Goal: Task Accomplishment & Management: Manage account settings

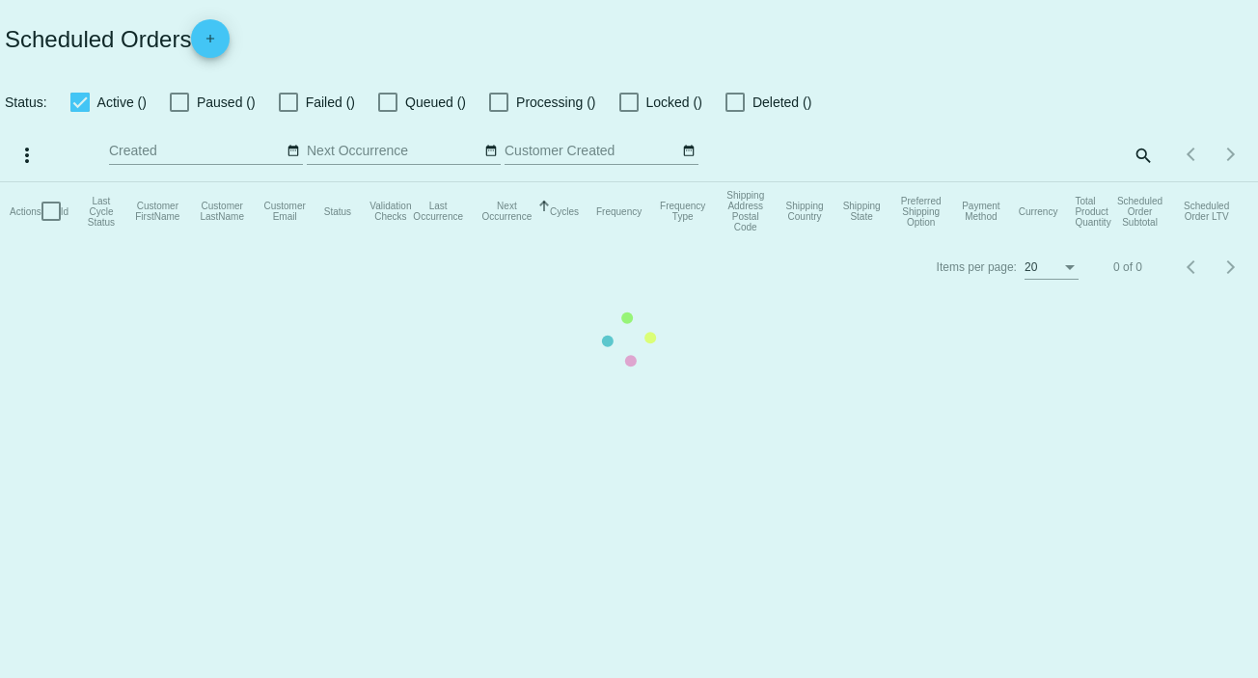
checkbox input "false"
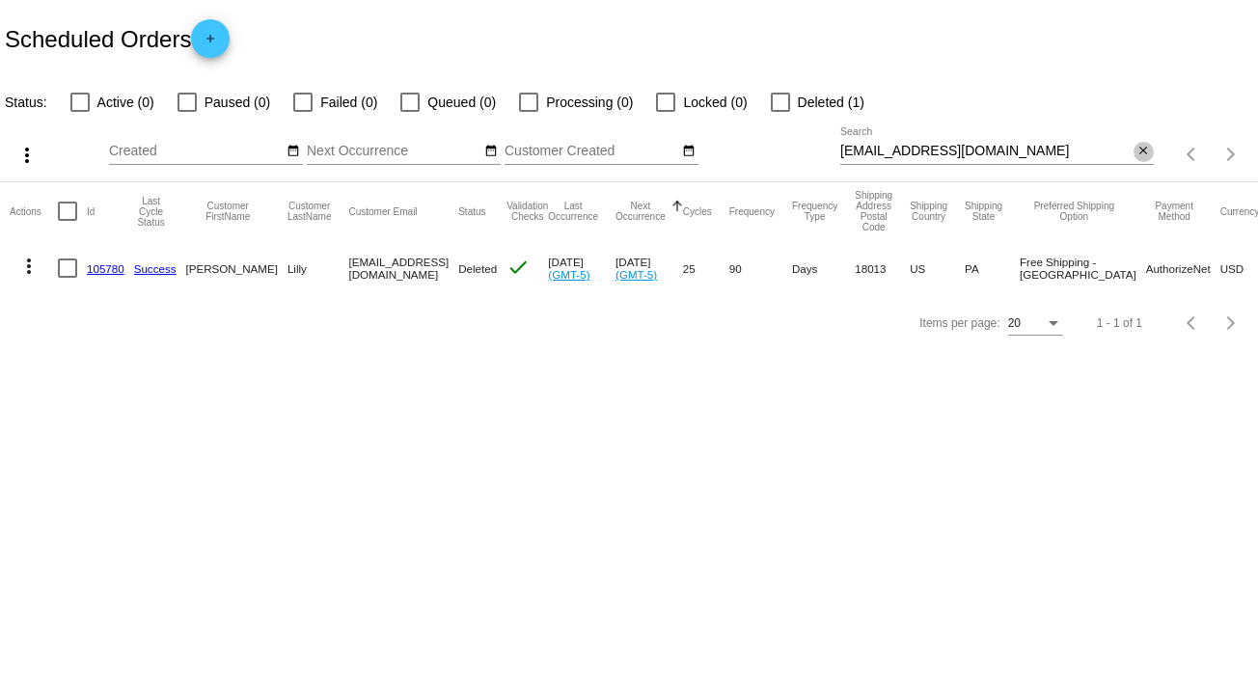
click at [1146, 153] on mat-icon "close" at bounding box center [1143, 151] width 14 height 15
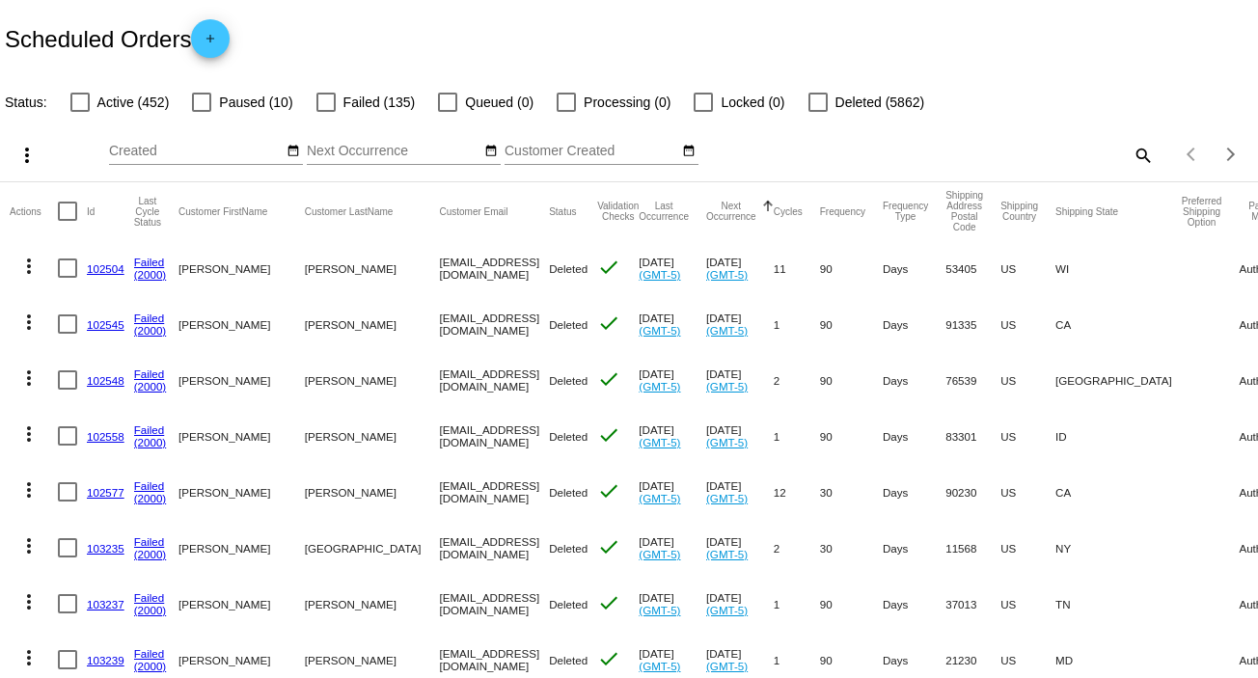
click at [1134, 151] on mat-icon "search" at bounding box center [1142, 155] width 23 height 30
click at [1134, 151] on input "Search" at bounding box center [997, 151] width 314 height 15
paste input "[EMAIL_ADDRESS][DOMAIN_NAME]"
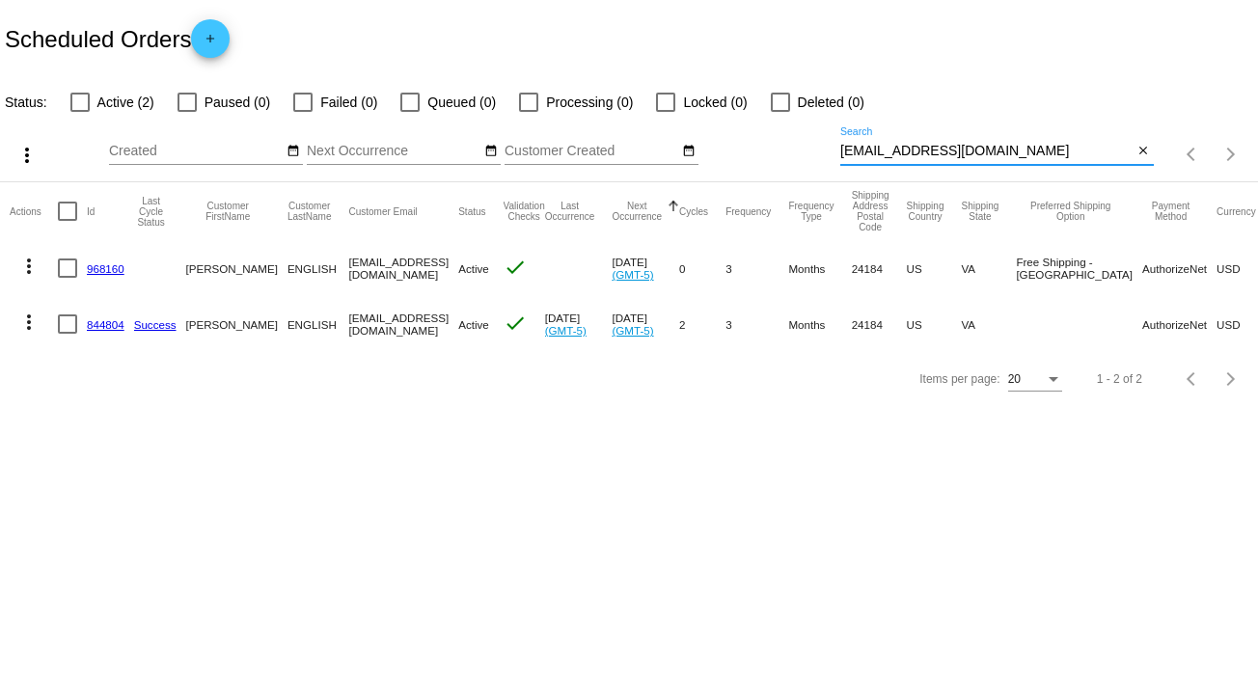
type input "[EMAIL_ADDRESS][DOMAIN_NAME]"
click at [31, 265] on mat-icon "more_vert" at bounding box center [28, 266] width 23 height 23
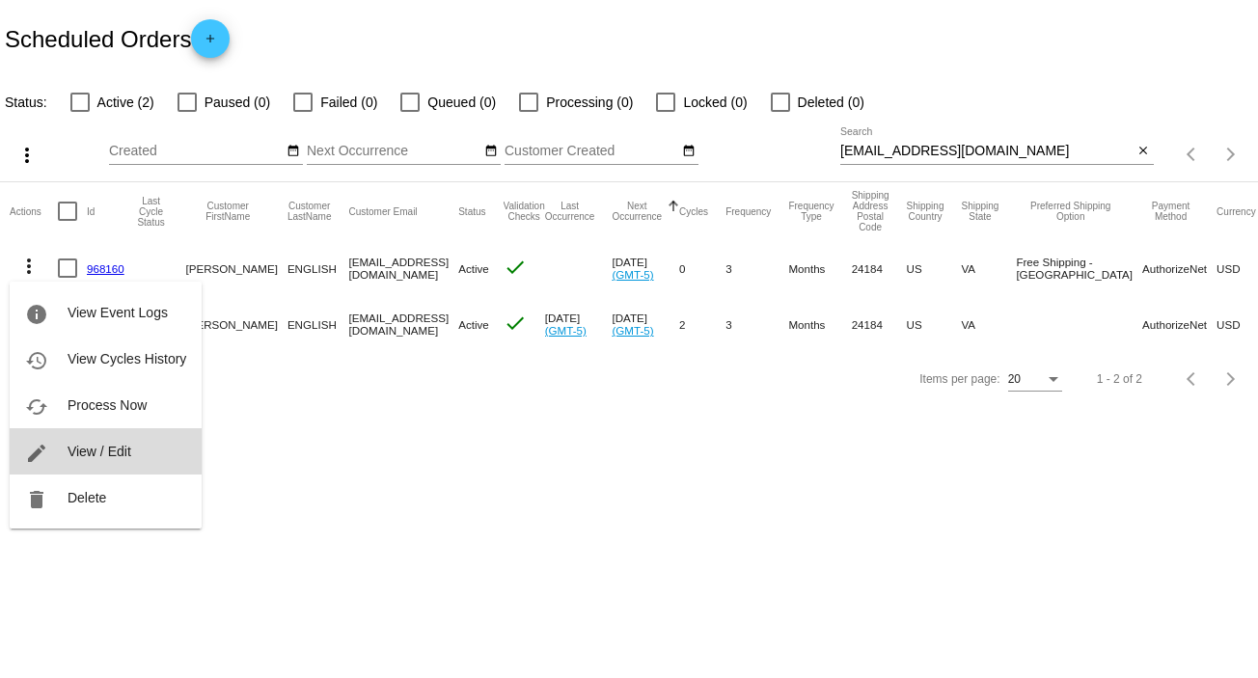
click at [99, 450] on span "View / Edit" at bounding box center [100, 451] width 64 height 15
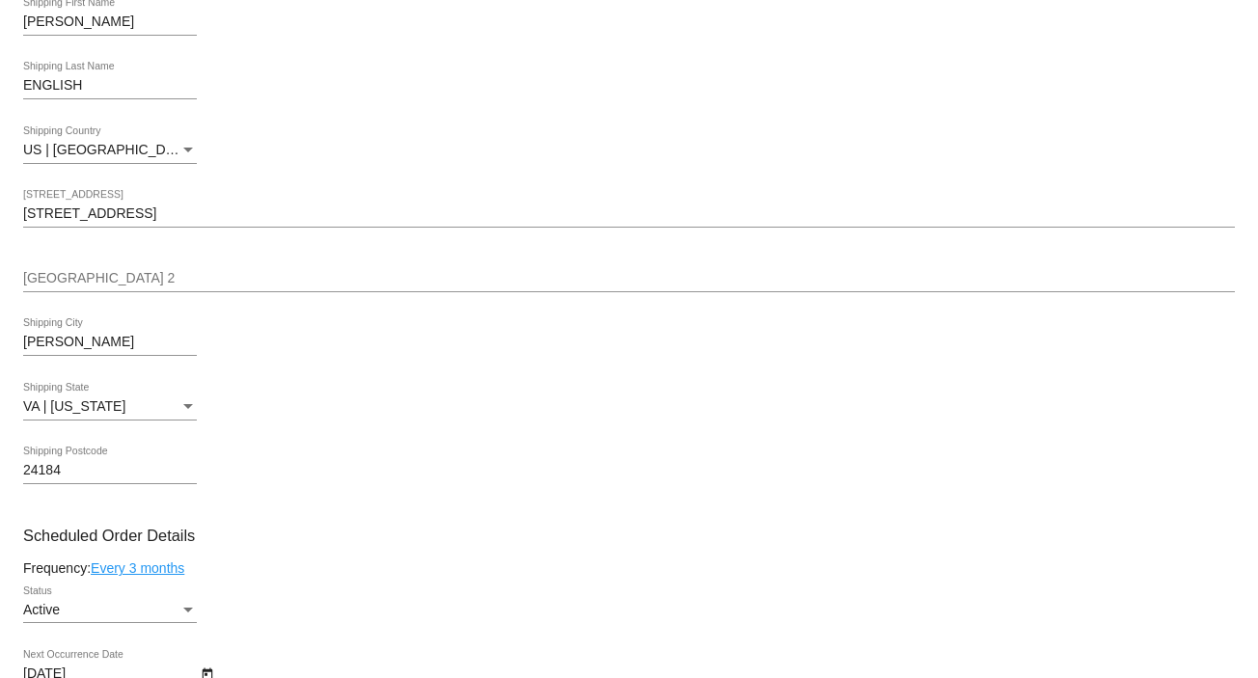
scroll to position [367, 0]
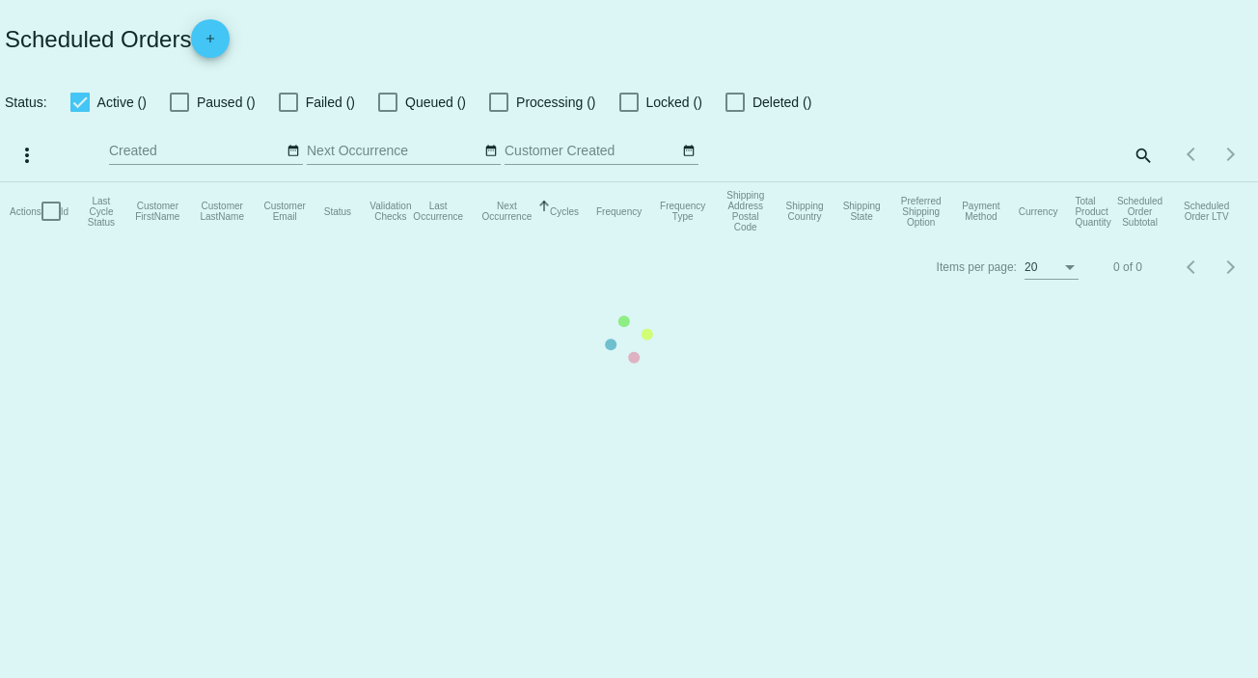
checkbox input "false"
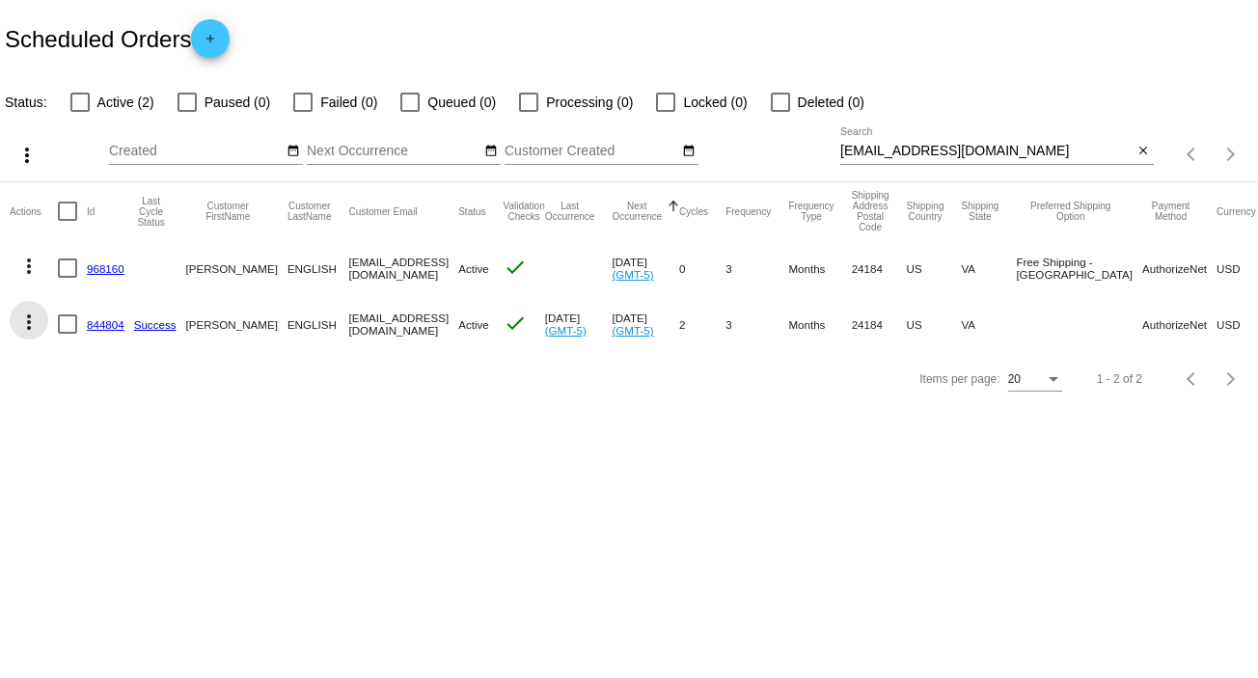
click at [31, 321] on mat-icon "more_vert" at bounding box center [28, 322] width 23 height 23
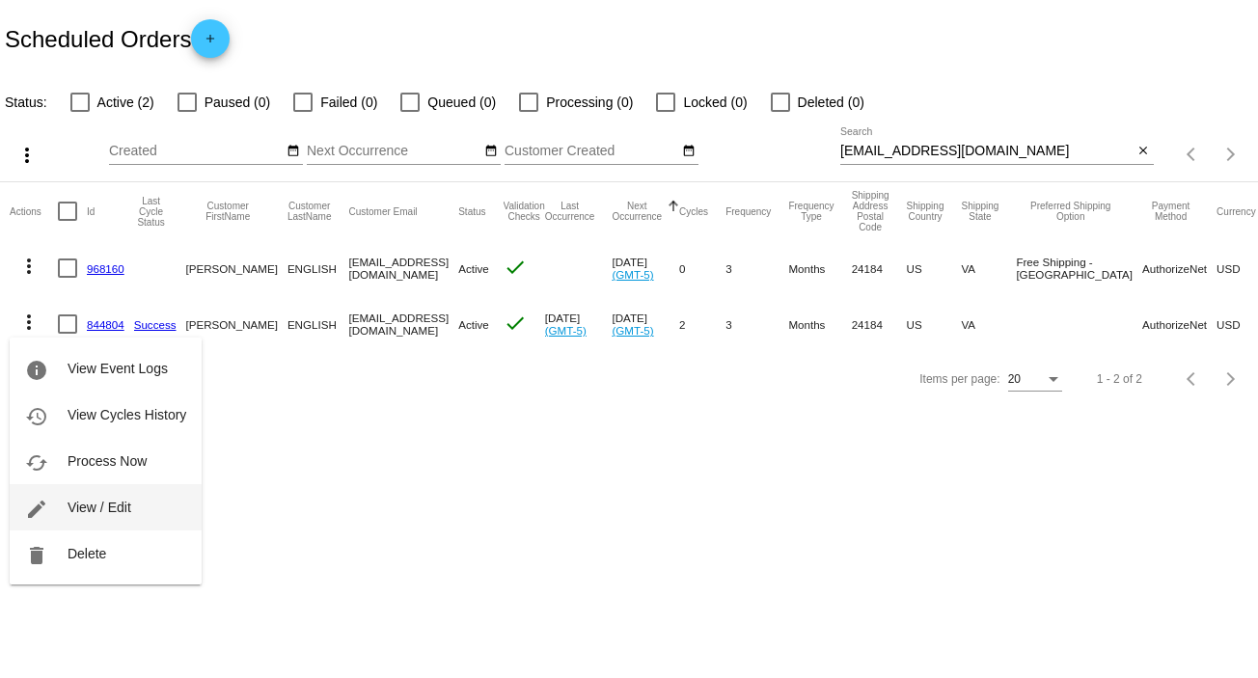
click at [131, 504] on button "edit View / Edit" at bounding box center [106, 507] width 192 height 46
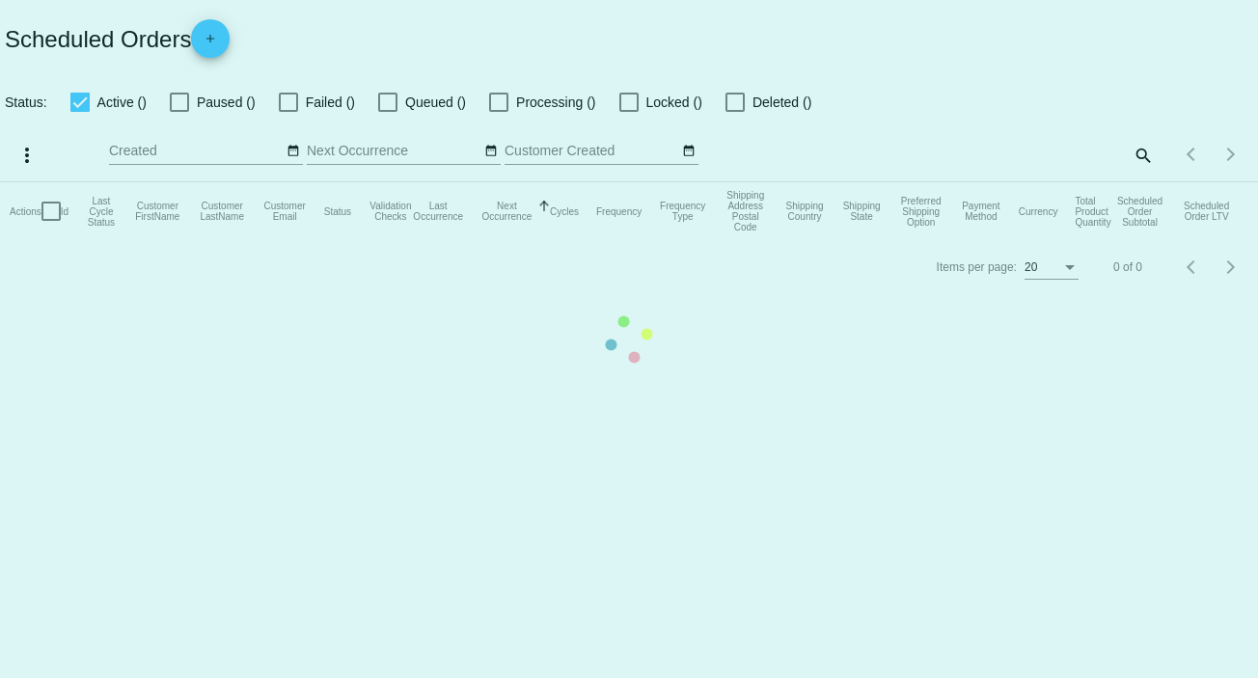
checkbox input "false"
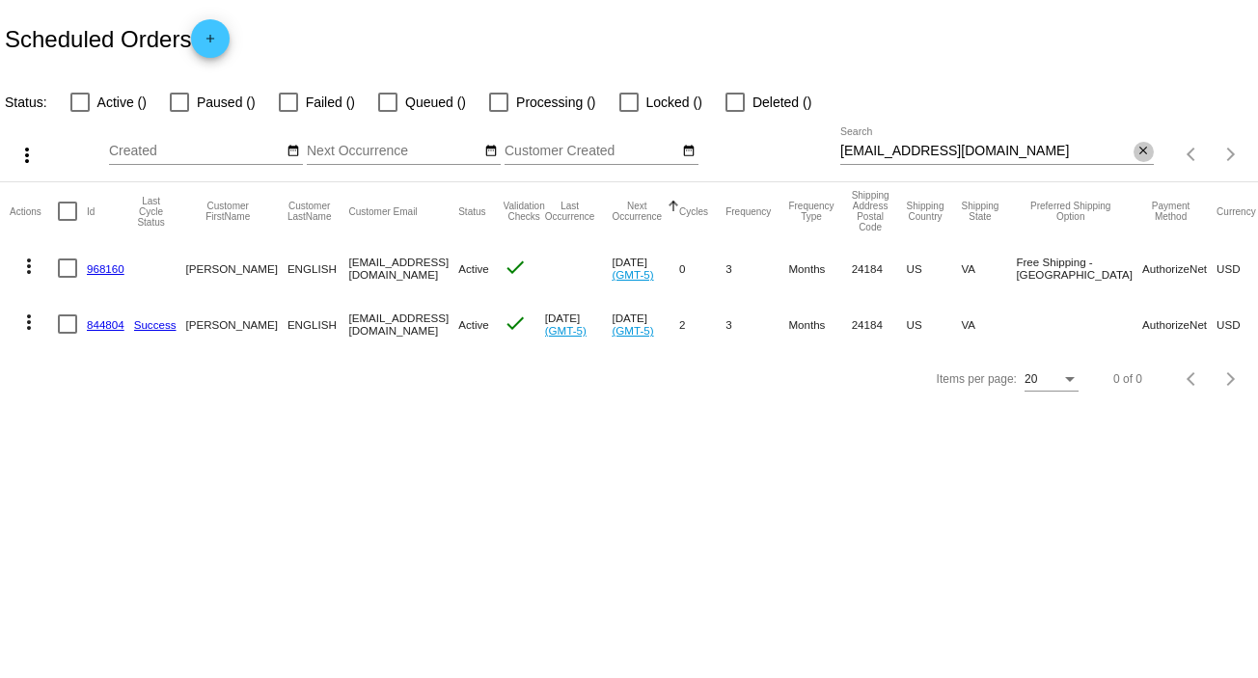
click at [1140, 151] on mat-icon "close" at bounding box center [1143, 151] width 14 height 15
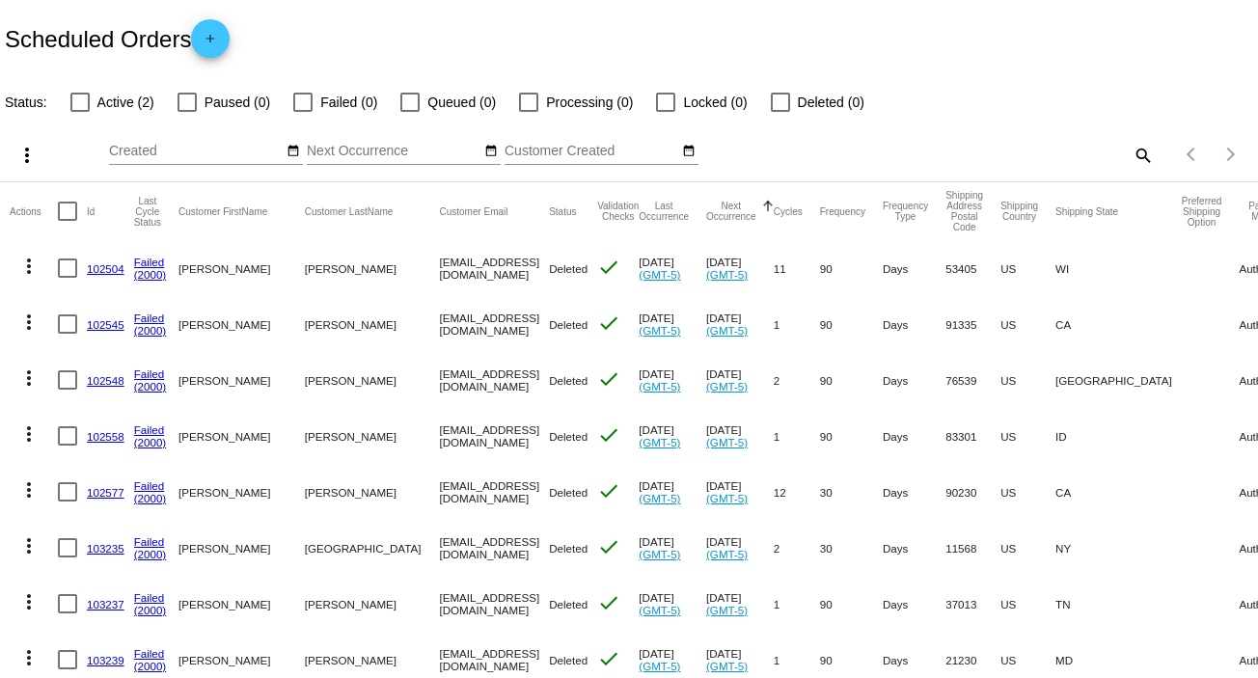
click at [1133, 151] on mat-icon "search" at bounding box center [1142, 155] width 23 height 30
click at [1133, 151] on input "Search" at bounding box center [997, 151] width 314 height 15
paste input "[PERSON_NAME][EMAIL_ADDRESS][DOMAIN_NAME]"
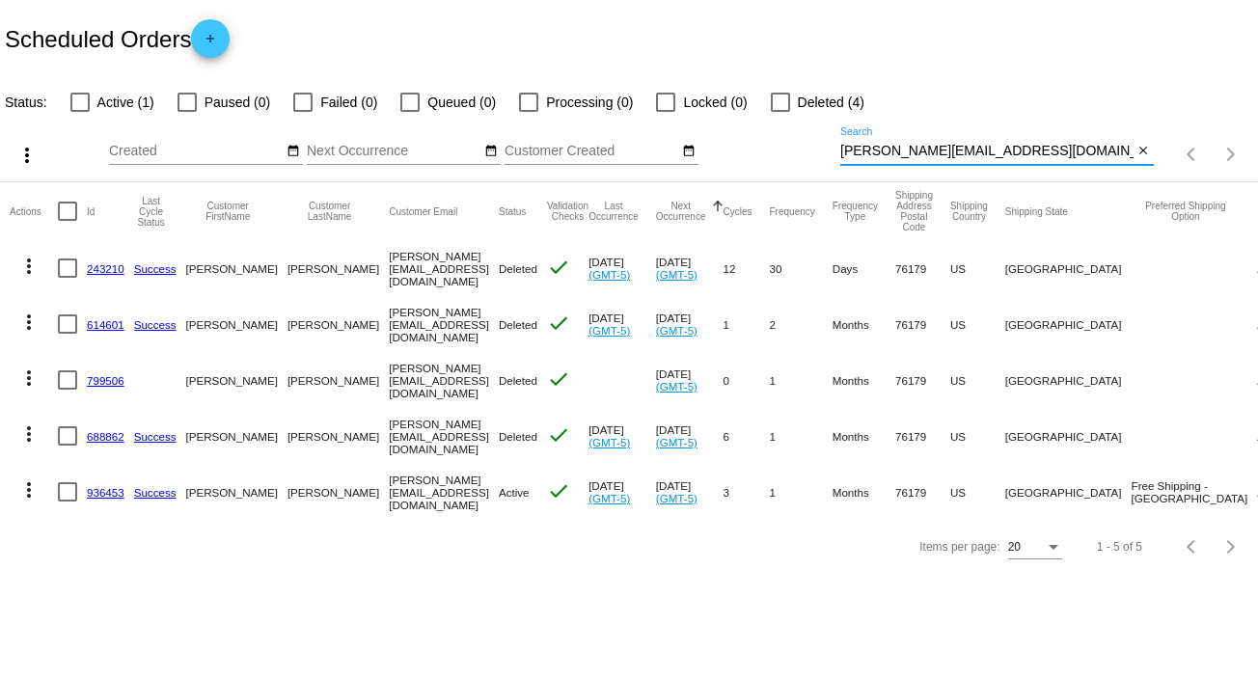
type input "[PERSON_NAME][EMAIL_ADDRESS][DOMAIN_NAME]"
click at [21, 489] on mat-icon "more_vert" at bounding box center [28, 489] width 23 height 23
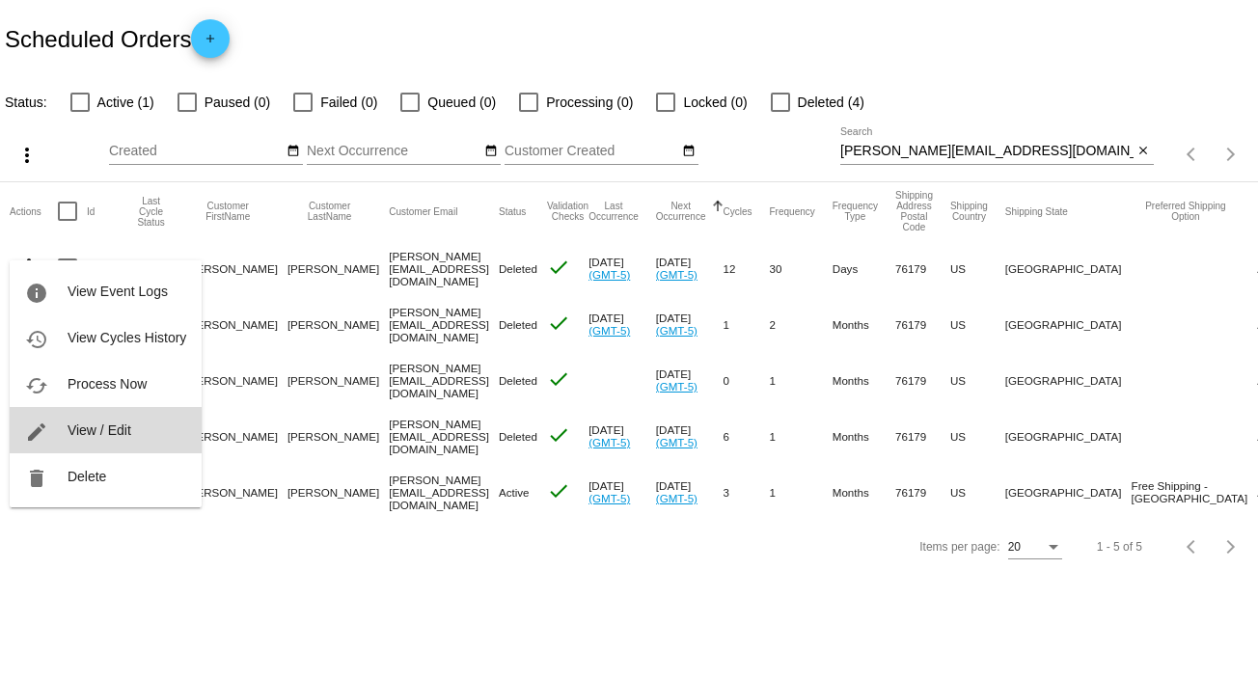
click at [131, 427] on button "edit View / Edit" at bounding box center [106, 430] width 192 height 46
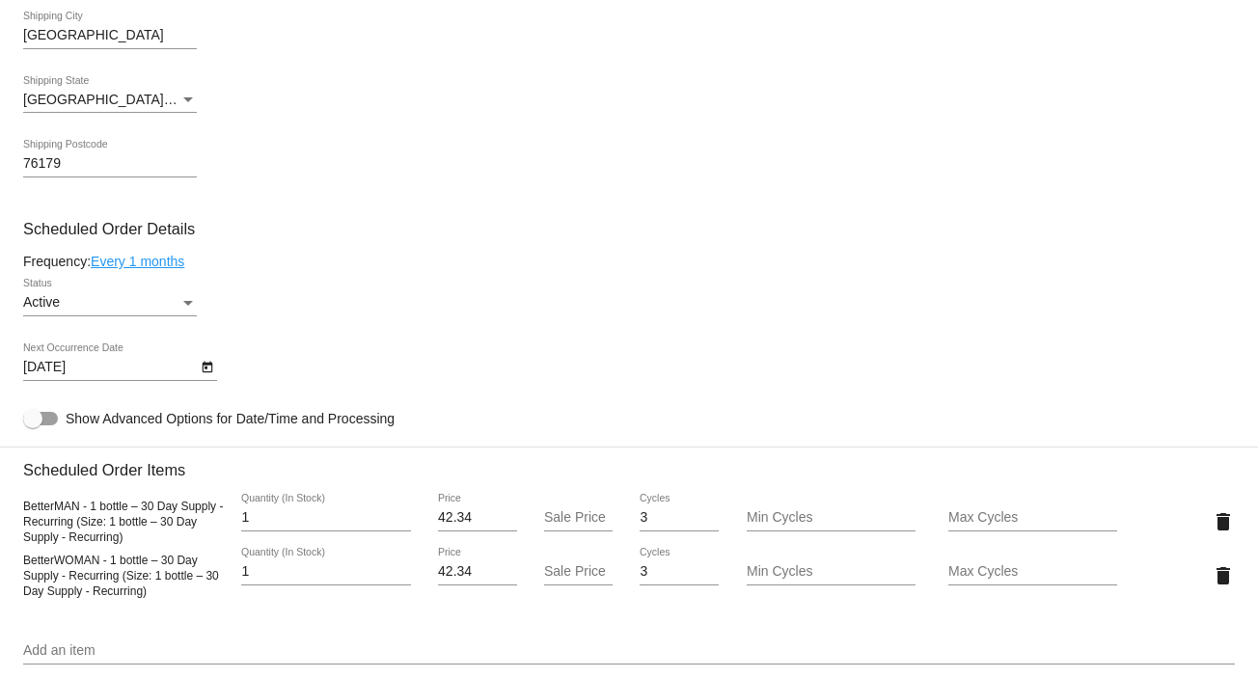
scroll to position [913, 0]
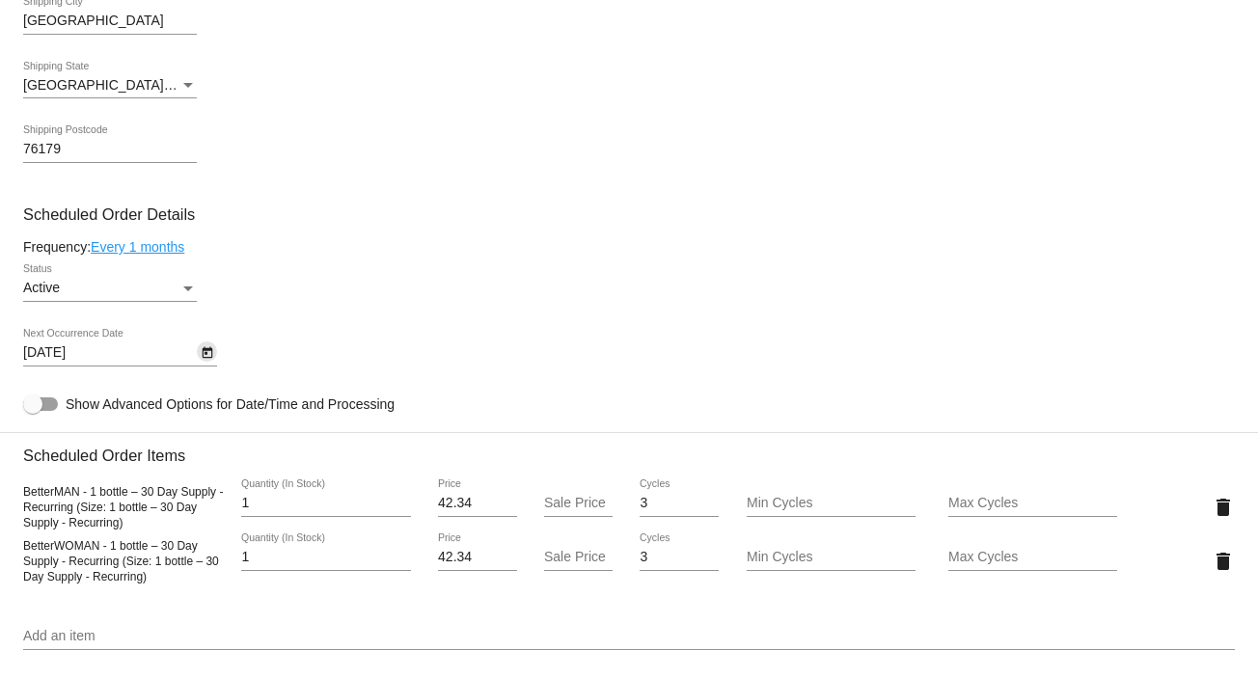
click at [210, 358] on icon "Open calendar" at bounding box center [208, 353] width 14 height 23
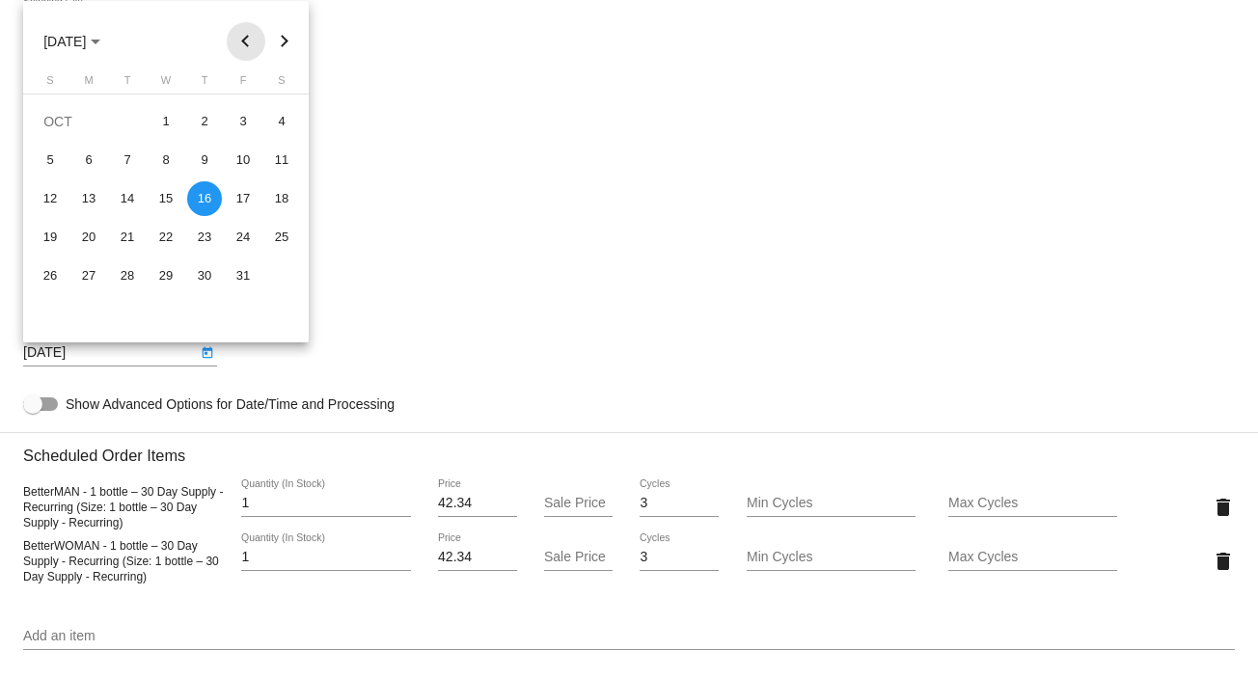
click at [252, 40] on button "Previous month" at bounding box center [246, 41] width 39 height 39
click at [163, 204] on div "10" at bounding box center [166, 198] width 35 height 35
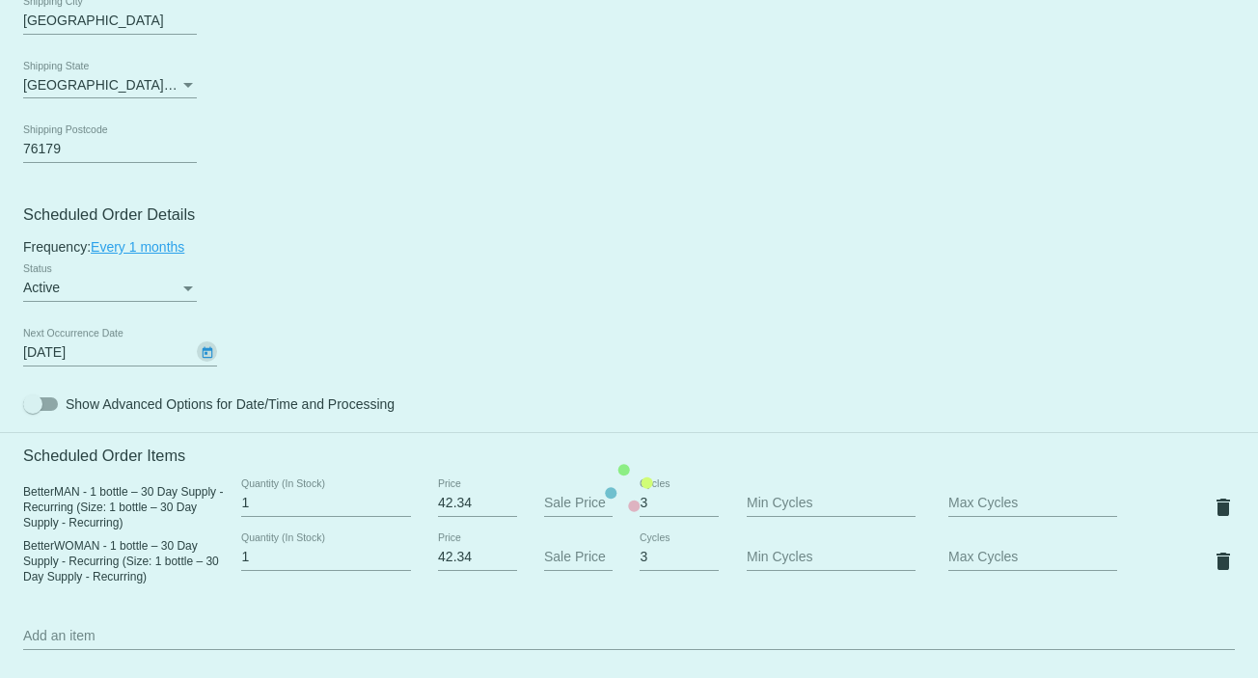
type input "[DATE]"
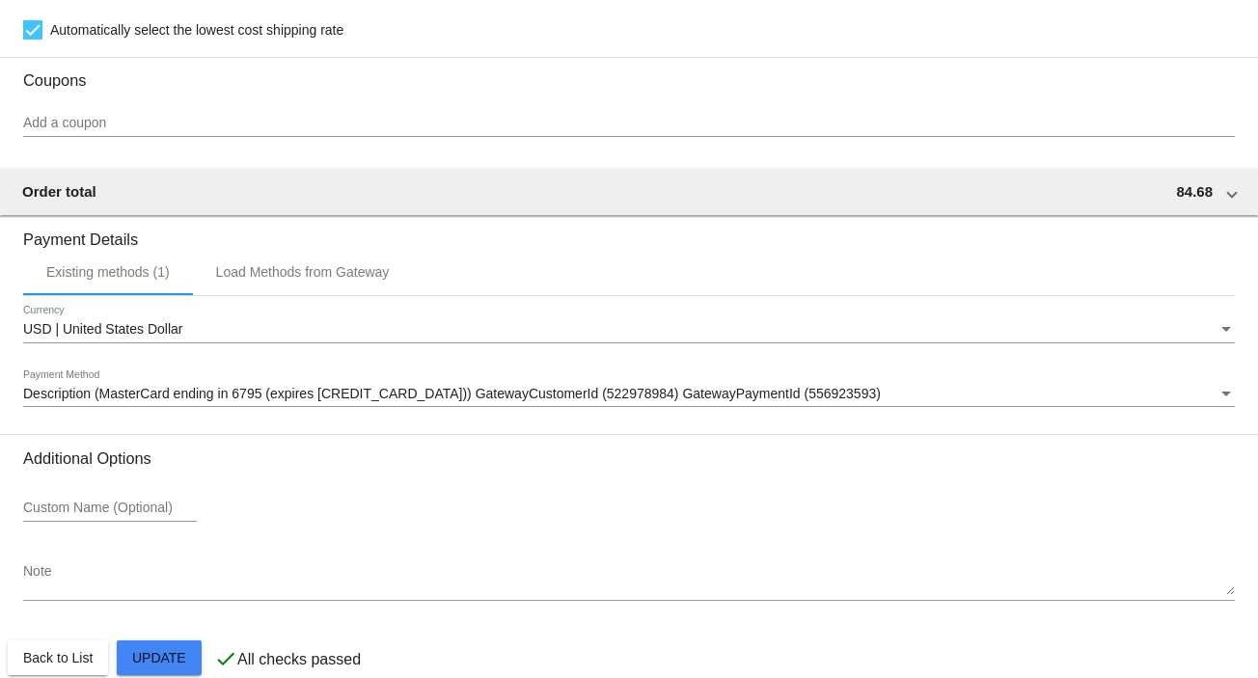
scroll to position [1721, 0]
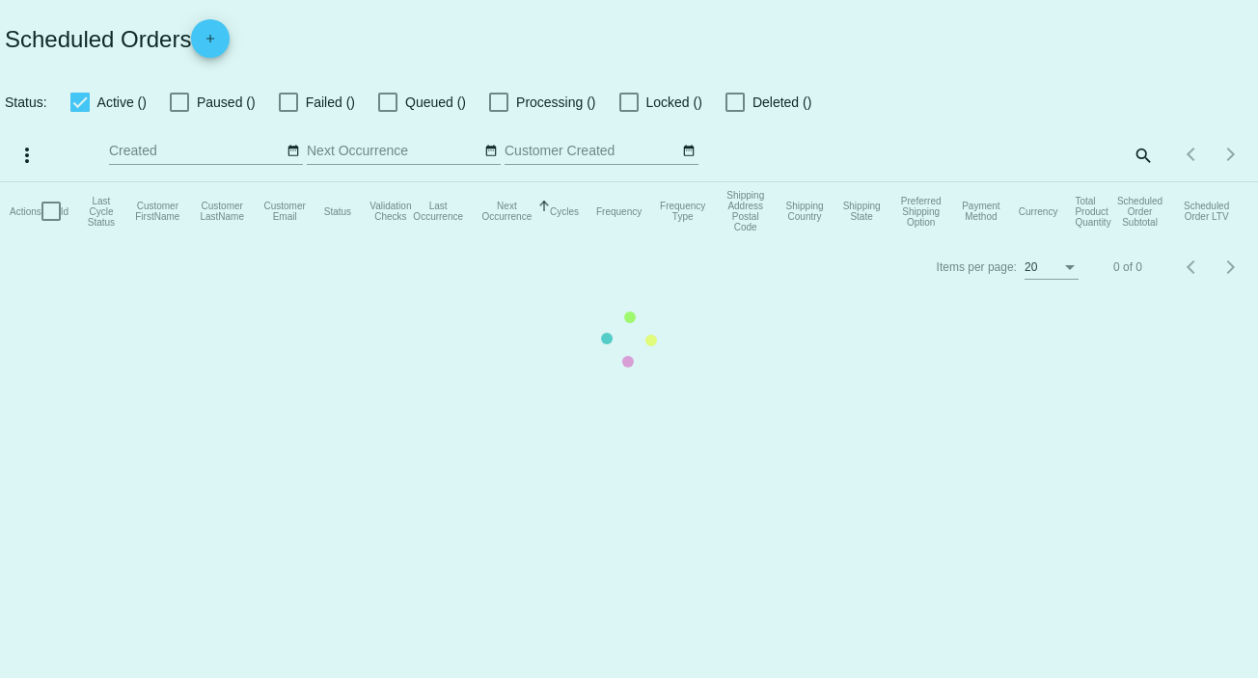
checkbox input "false"
